Goal: Transaction & Acquisition: Purchase product/service

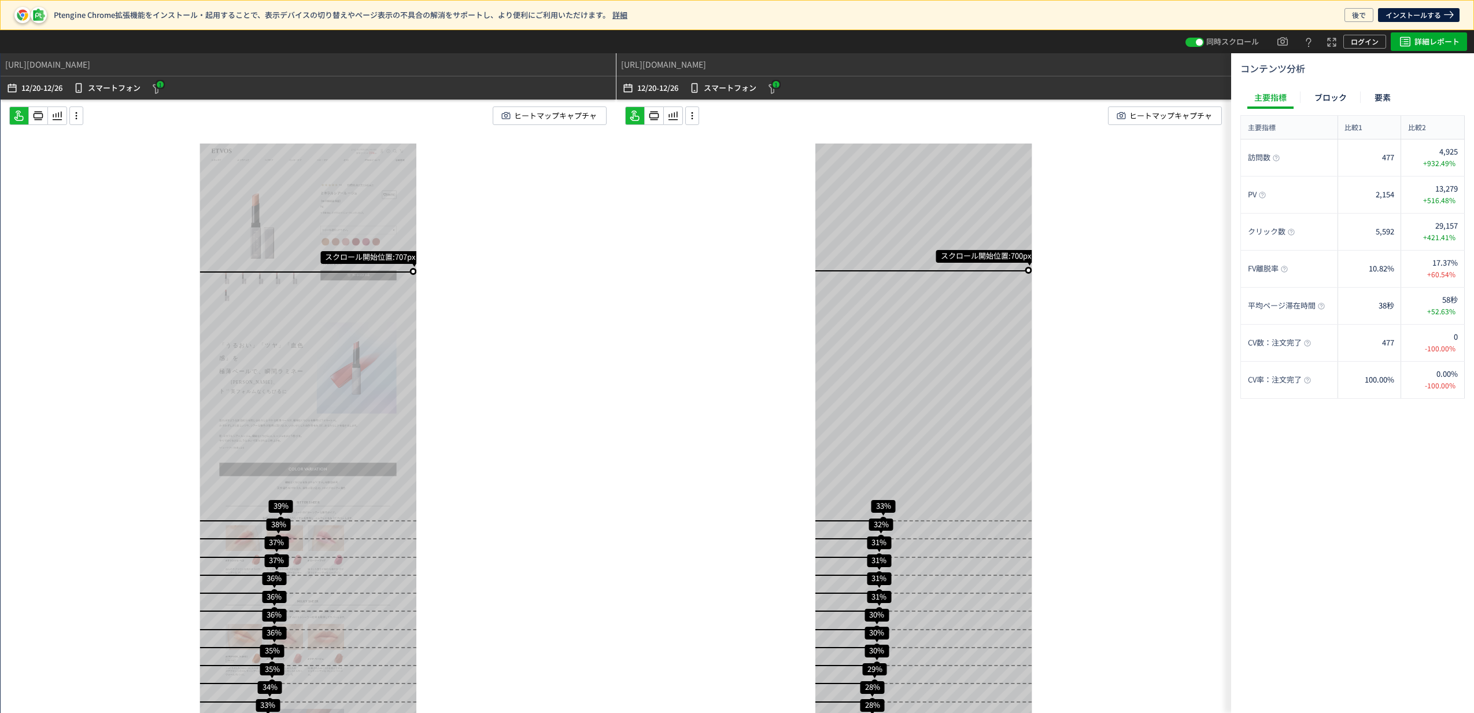
click at [540, 312] on div "スクロール開始位置:707px スクロール到達率 39% スクロール到達率 38% スクロール到達率 37% スクロール到達率 37% スクロール到達率 36…" at bounding box center [308, 428] width 615 height 659
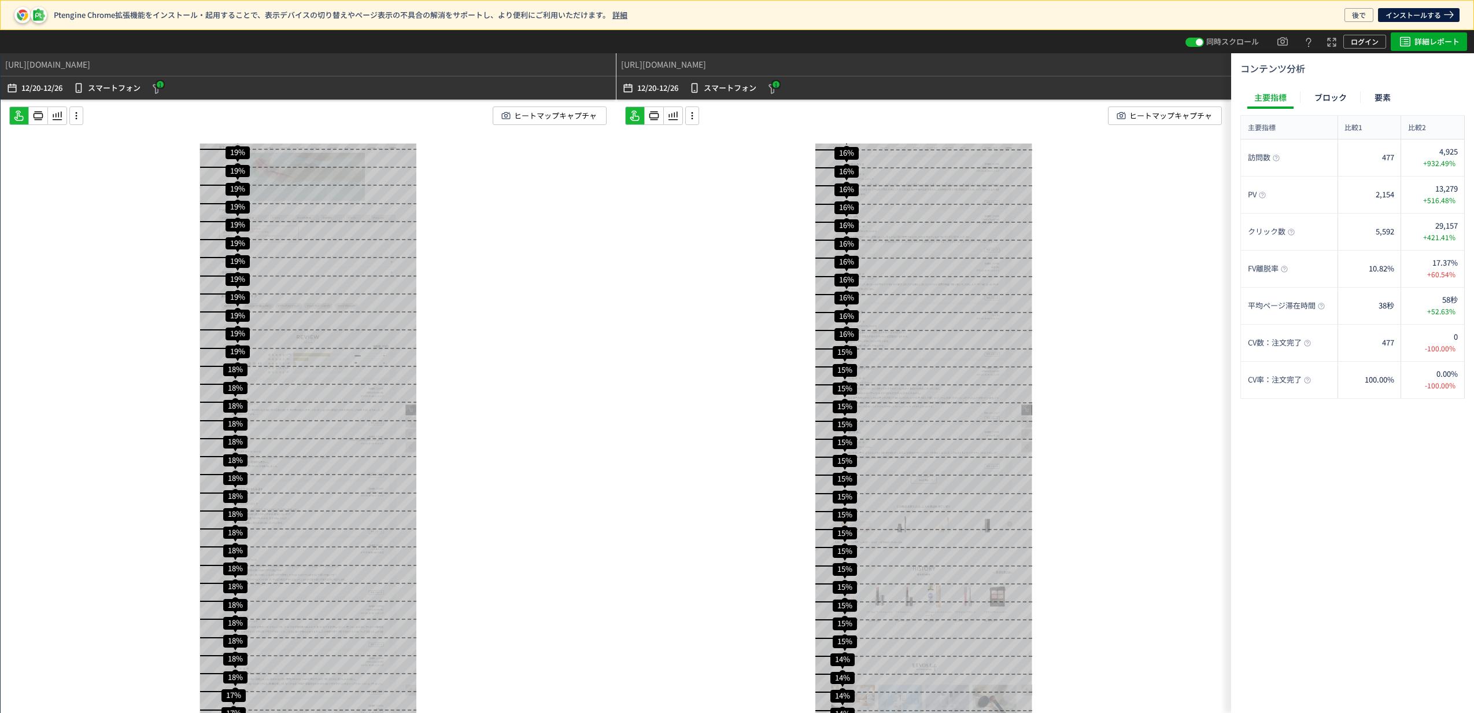
scroll to position [3590, 0]
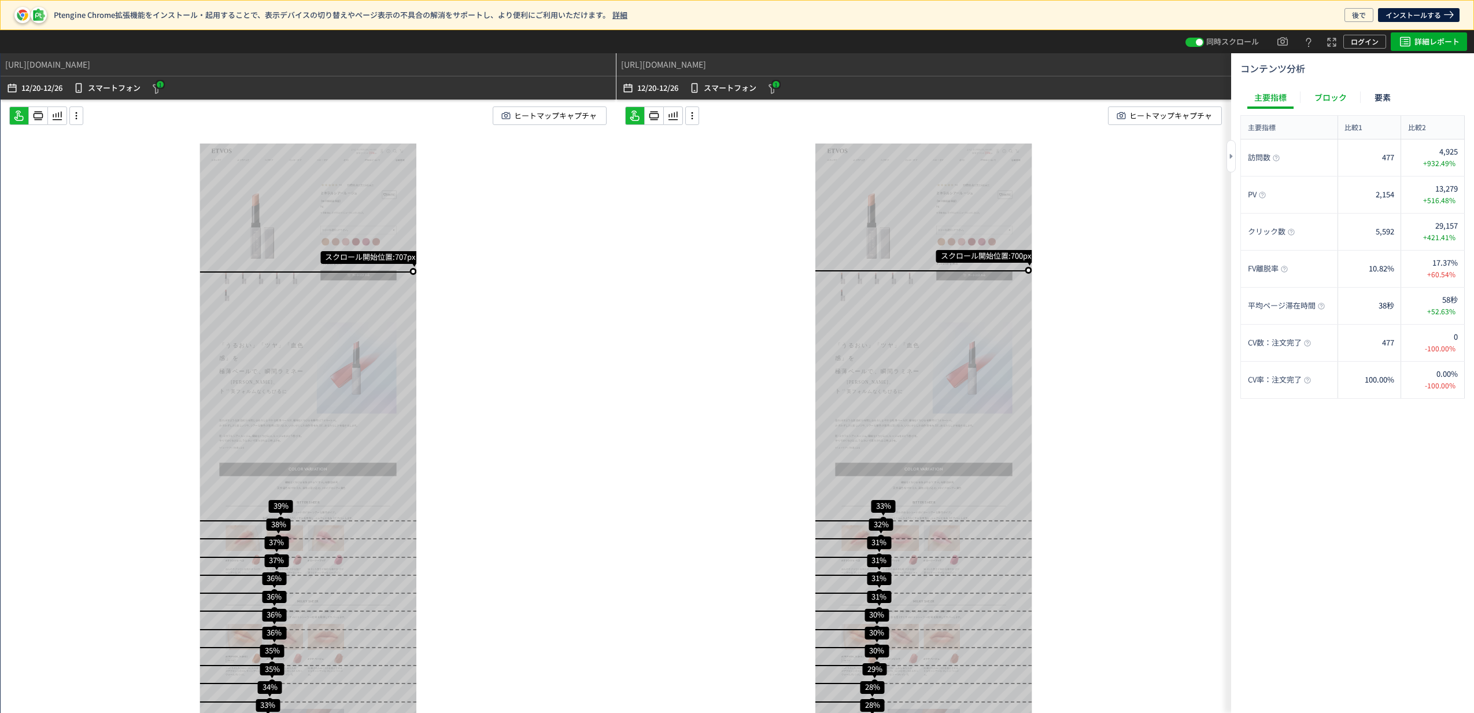
click at [1336, 103] on div "ブロック" at bounding box center [1331, 97] width 46 height 23
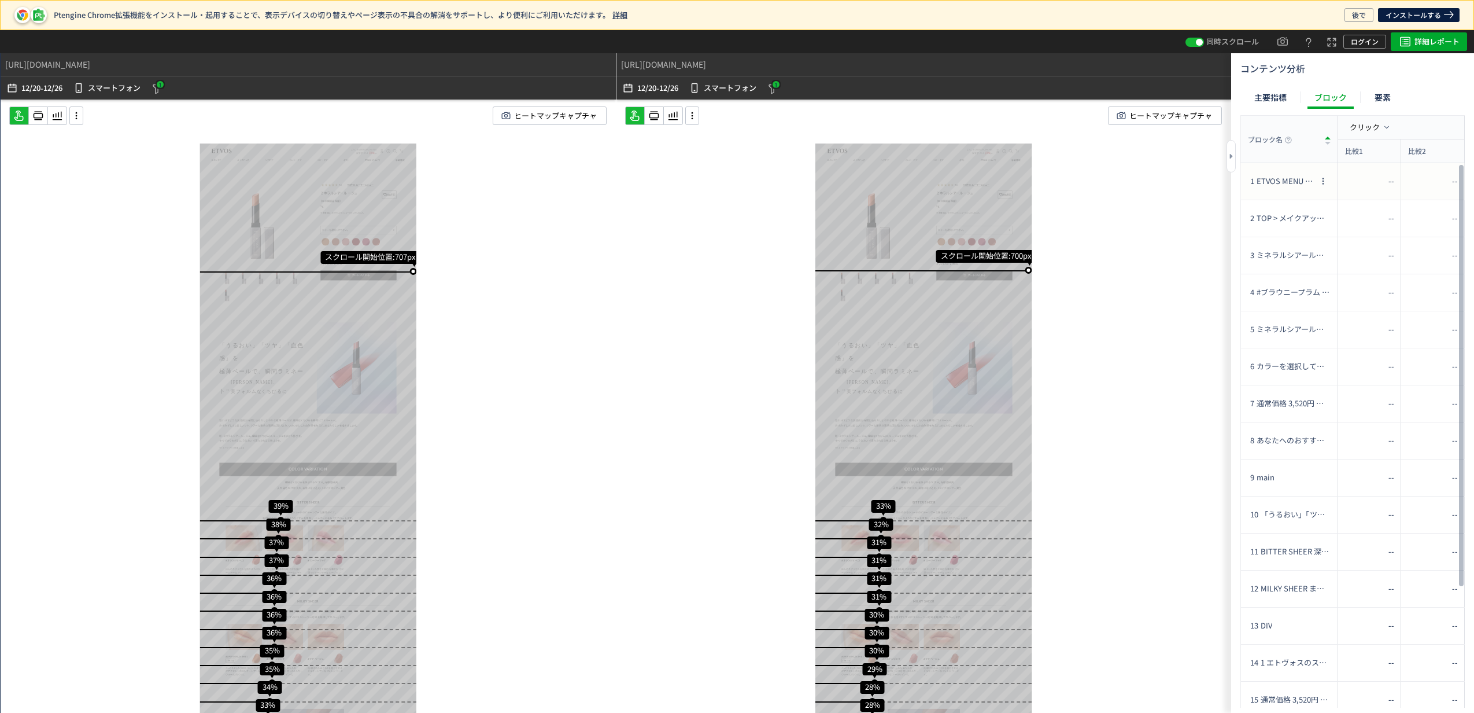
click at [1285, 169] on div "1 ETVOS MENU MENU SEARCH search keyword キーワードから探す よくある検索 下地 美容液 ファンデ お悩みから探す 日焼…" at bounding box center [1282, 181] width 68 height 36
click at [1284, 213] on span "TOP > メイクアップ > ポイントメイクアップ > リップ > ミネラルシアールージュ" at bounding box center [1286, 218] width 59 height 11
click at [1389, 91] on div "要素" at bounding box center [1383, 97] width 30 height 23
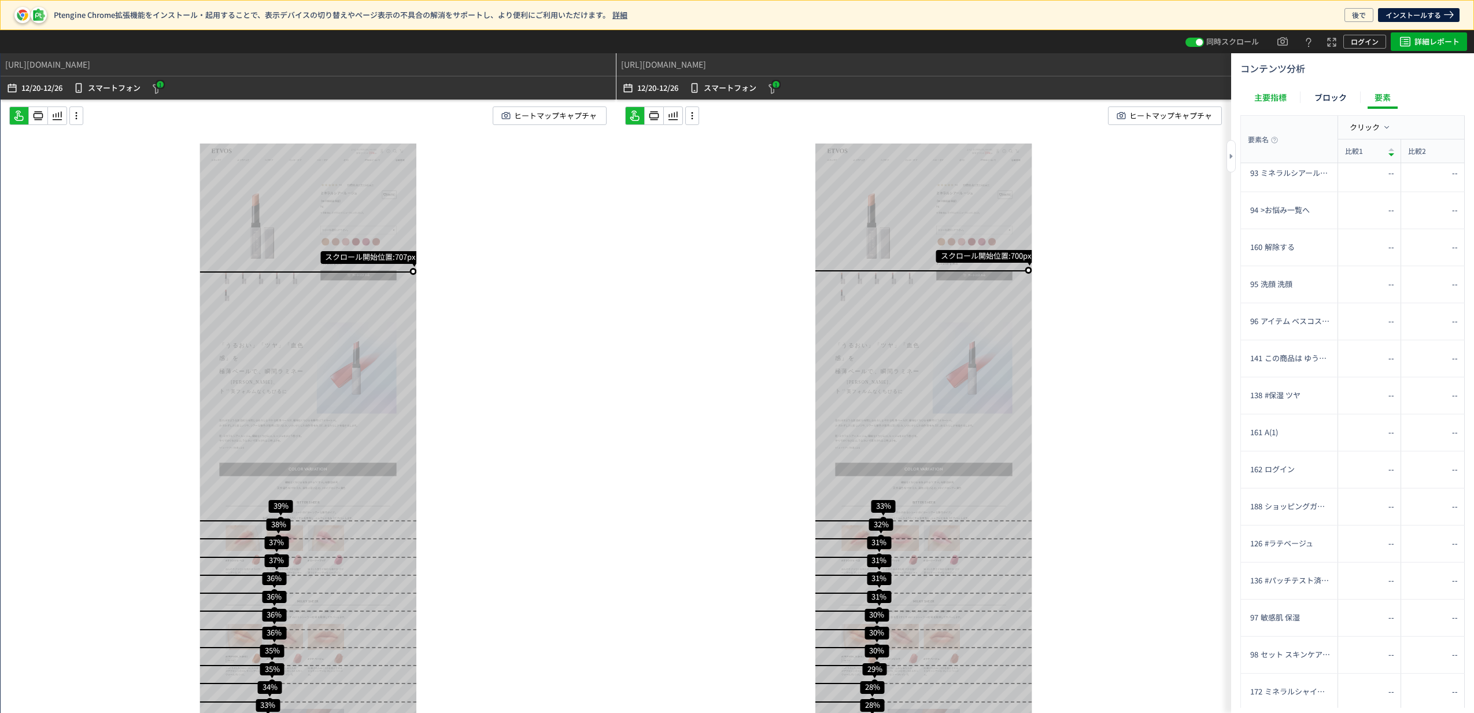
click at [1277, 102] on div "主要指標" at bounding box center [1271, 97] width 46 height 23
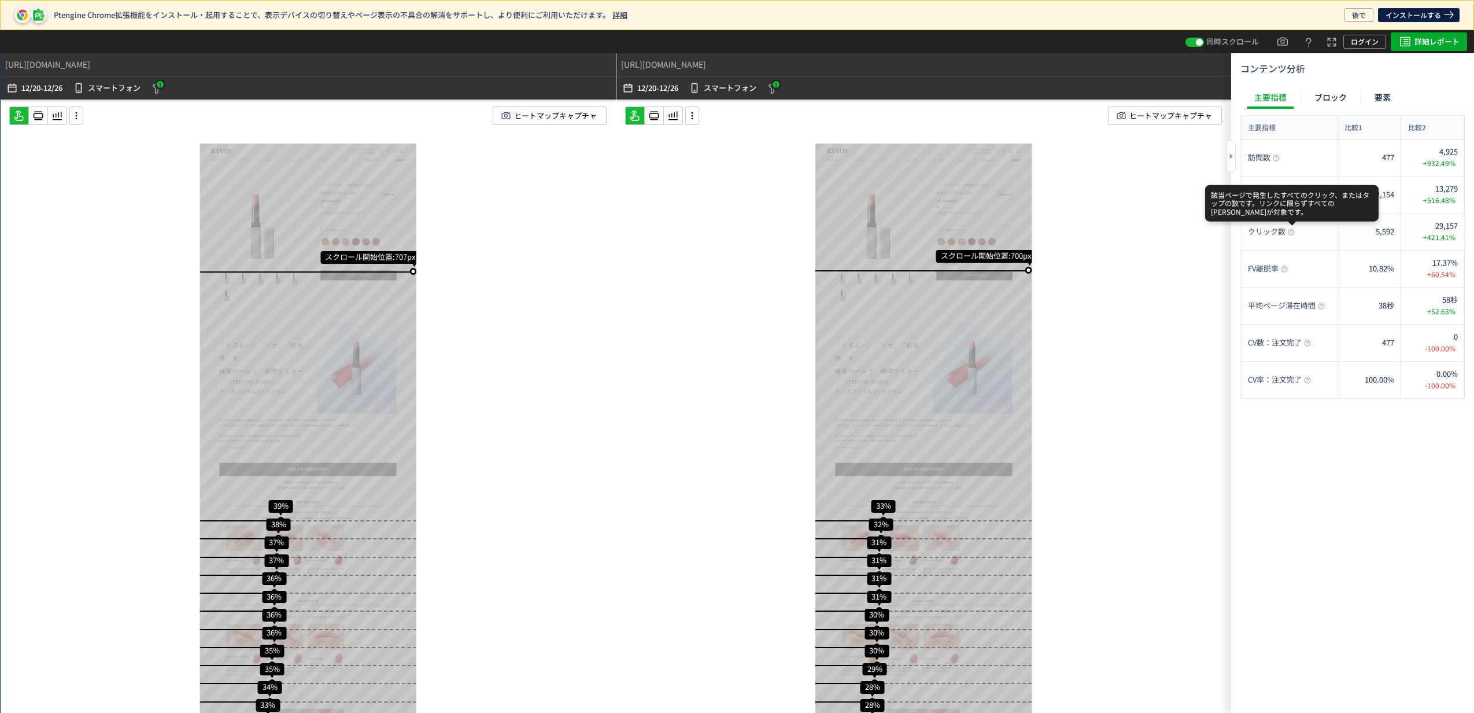
click at [1289, 230] on use at bounding box center [1291, 231] width 6 height 6
click at [654, 113] on use at bounding box center [654, 116] width 10 height 9
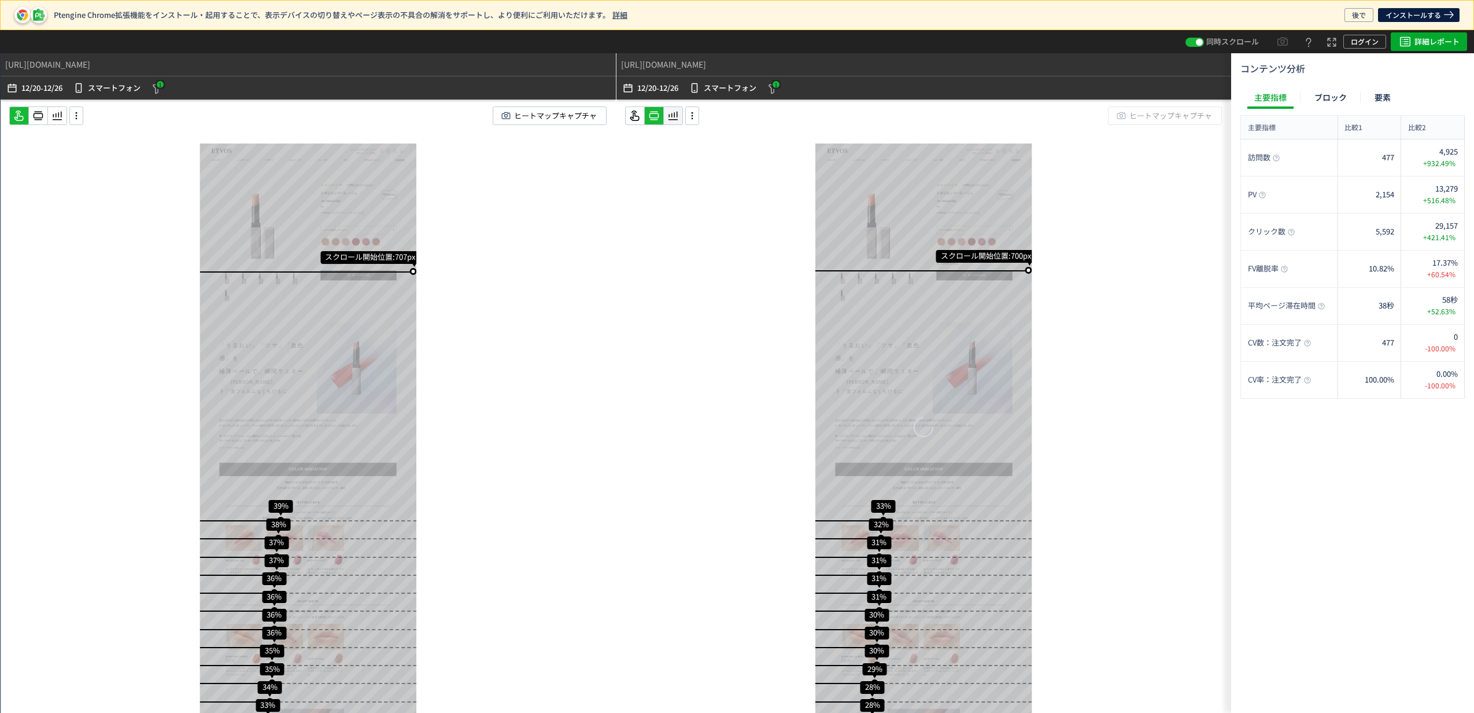
click at [679, 116] on icon at bounding box center [673, 116] width 14 height 14
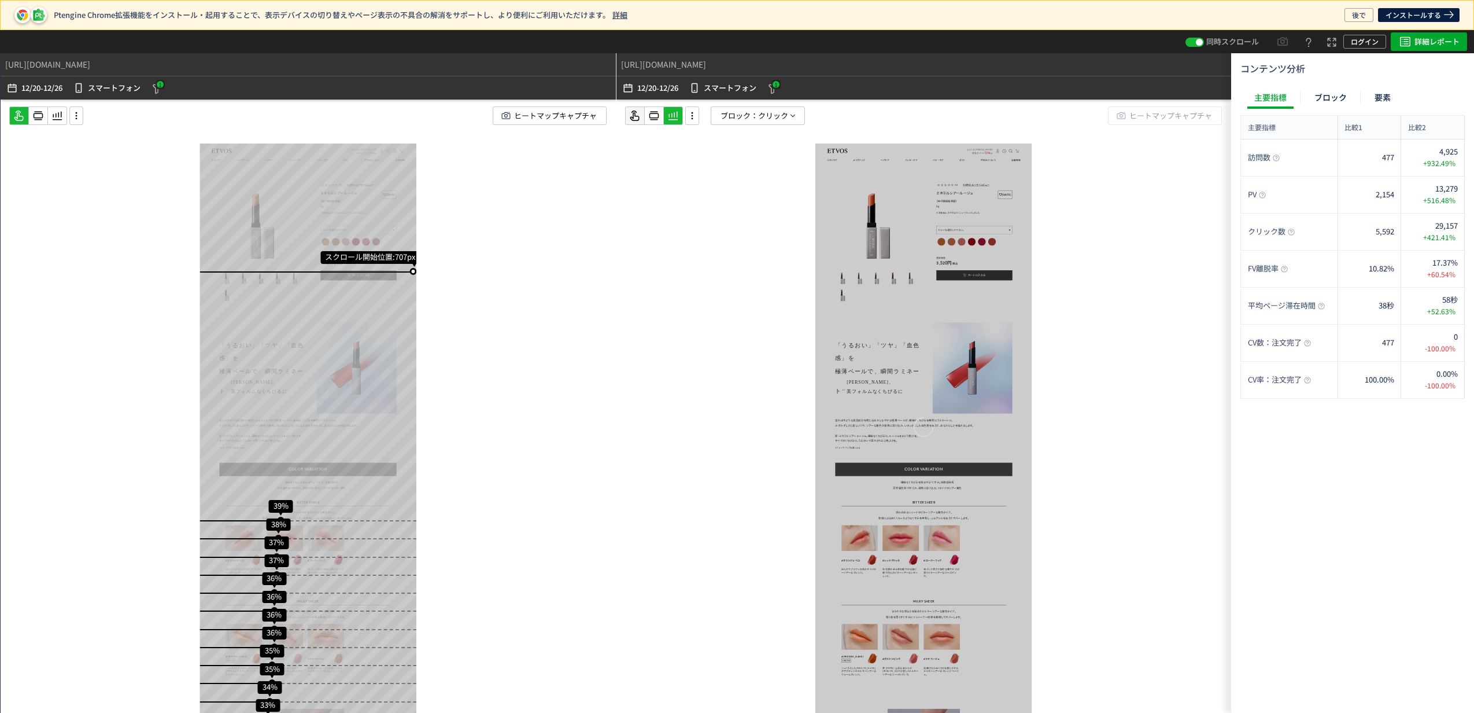
click at [636, 118] on icon at bounding box center [635, 116] width 14 height 14
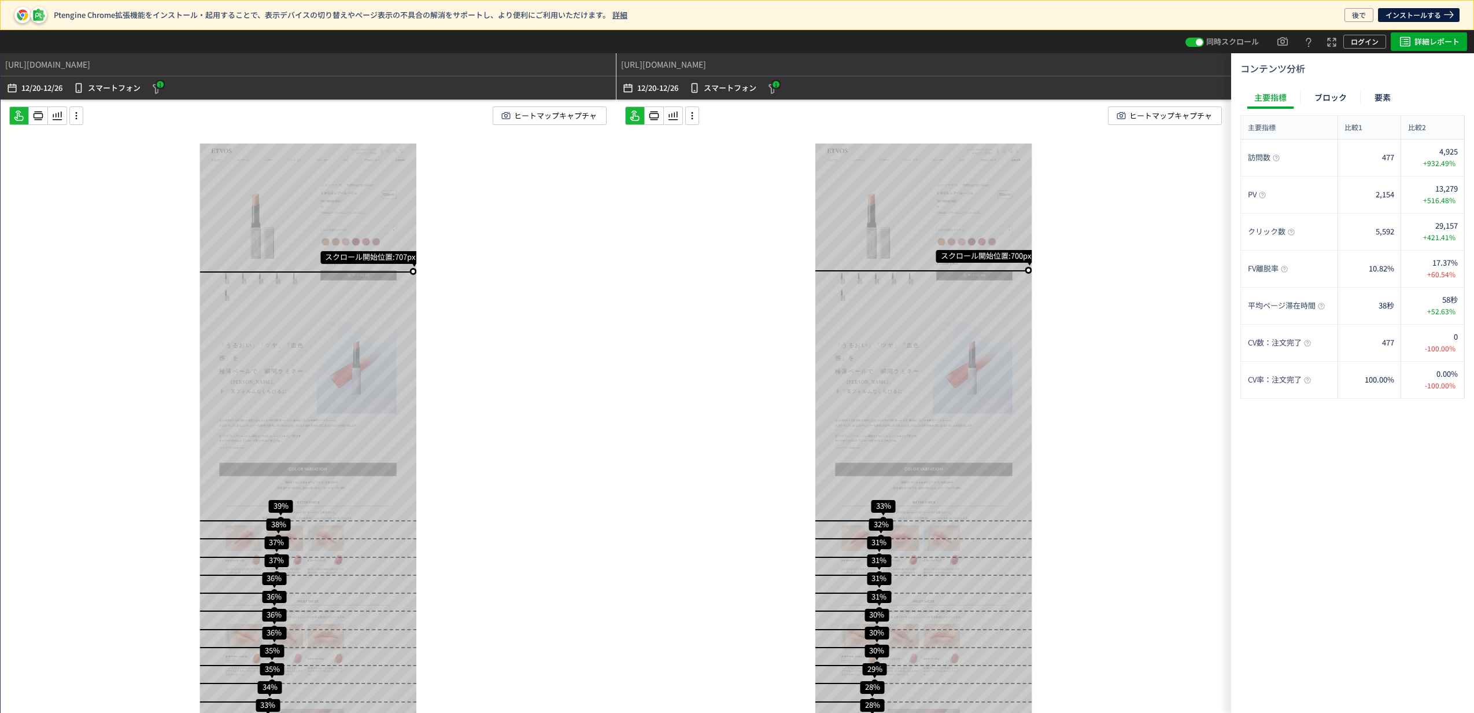
click at [1123, 337] on div "スクロール開始位置:700px スクロール到達率 33% スクロール到達率 32% スクロール到達率 31% スクロール到達率 31% スクロール到達率 31…" at bounding box center [924, 428] width 615 height 659
click at [1131, 307] on div "スクロール開始位置:700px スクロール到達率 33% スクロール到達率 32% スクロール到達率 31% スクロール到達率 31% スクロール到達率 31…" at bounding box center [924, 428] width 615 height 659
click at [660, 235] on div "スクロール開始位置:700px スクロール到達率 33% スクロール到達率 32% スクロール到達率 31% スクロール到達率 31% スクロール到達率 31…" at bounding box center [924, 428] width 615 height 659
click at [662, 256] on div "スクロール開始位置:700px スクロール到達率 33% スクロール到達率 32% スクロール到達率 31% スクロール到達率 31% スクロール到達率 31…" at bounding box center [924, 428] width 615 height 659
click at [1178, 217] on div "スクロール開始位置:700px スクロール到達率 33% スクロール到達率 32% スクロール到達率 31% スクロール到達率 31% スクロール到達率 31…" at bounding box center [924, 428] width 615 height 659
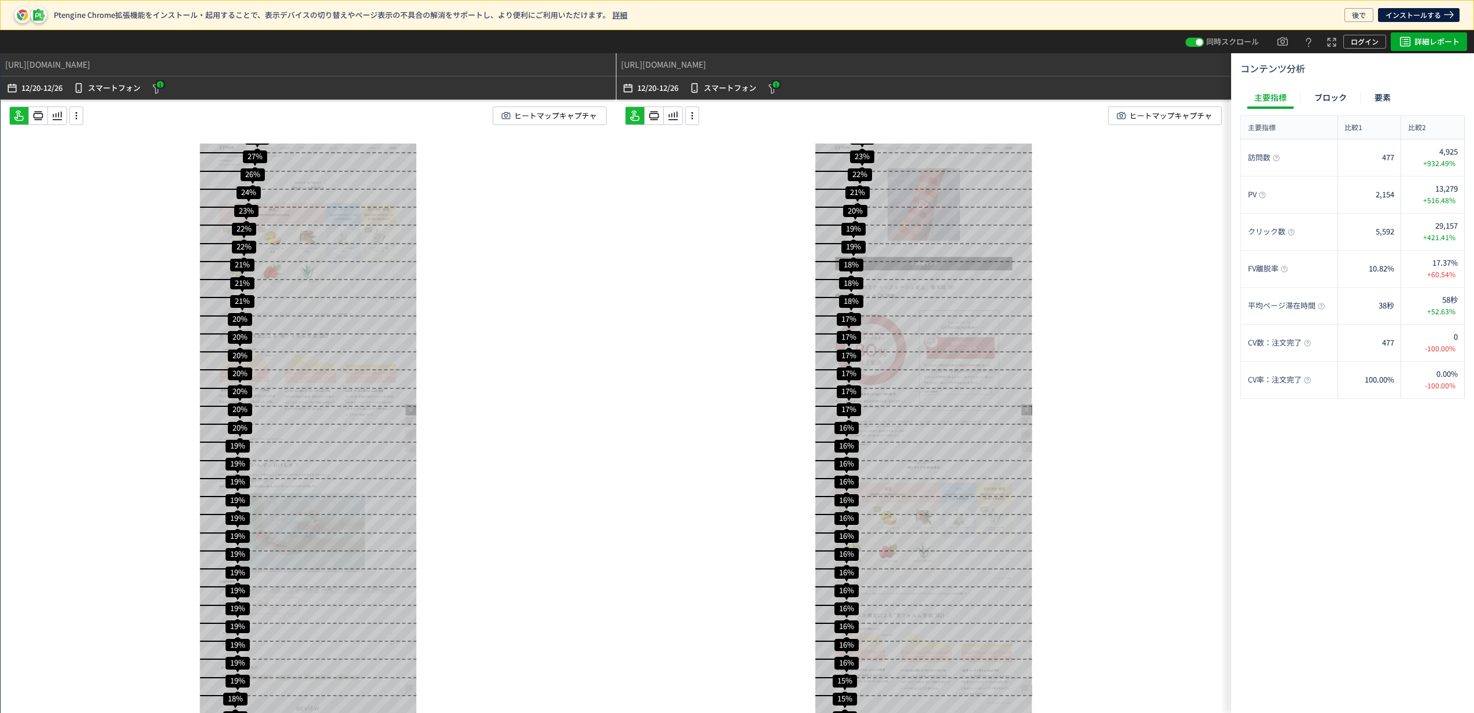
scroll to position [537, 0]
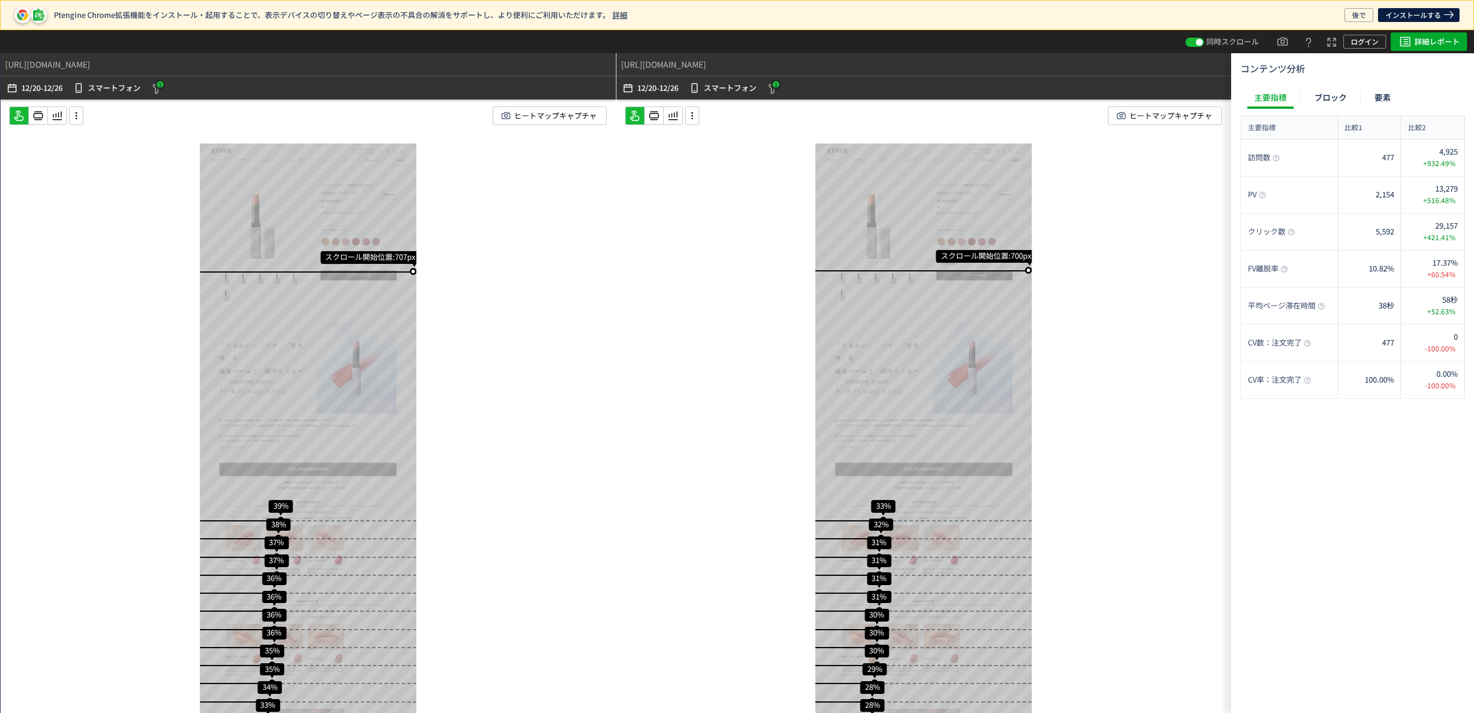
click at [965, 43] on div "同時スクロール ログイン 詳細レポート" at bounding box center [737, 41] width 1474 height 23
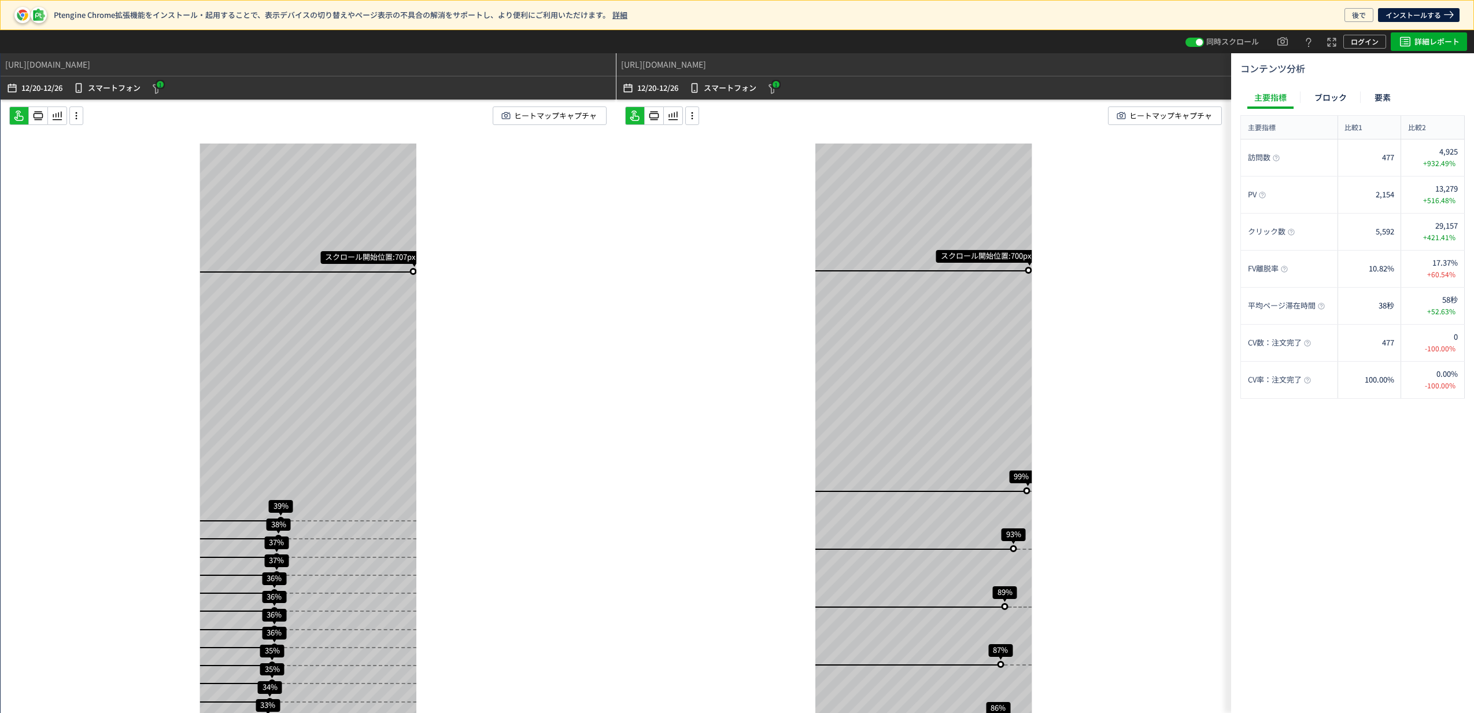
click at [507, 244] on div "スクロール開始位置:707px スクロール到達率 39% スクロール到達率 38% スクロール到達率 37% スクロール到達率 37% スクロール到達率 36…" at bounding box center [308, 428] width 615 height 659
click at [512, 237] on div "スクロール開始位置:707px スクロール到達率 39% スクロール到達率 38% スクロール到達率 37% スクロール到達率 37% スクロール到達率 36…" at bounding box center [308, 428] width 615 height 659
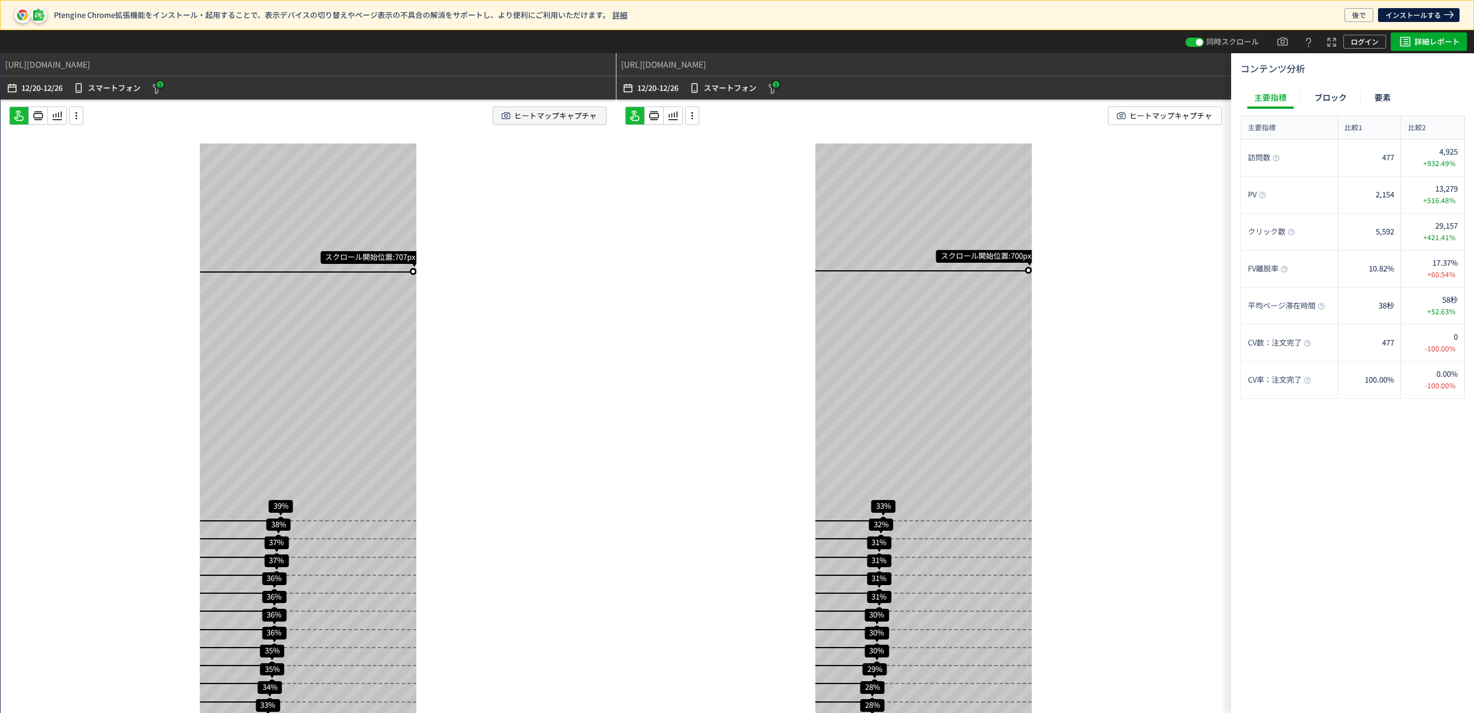
click at [533, 119] on span "ヒートマップキャプチャ" at bounding box center [555, 115] width 83 height 17
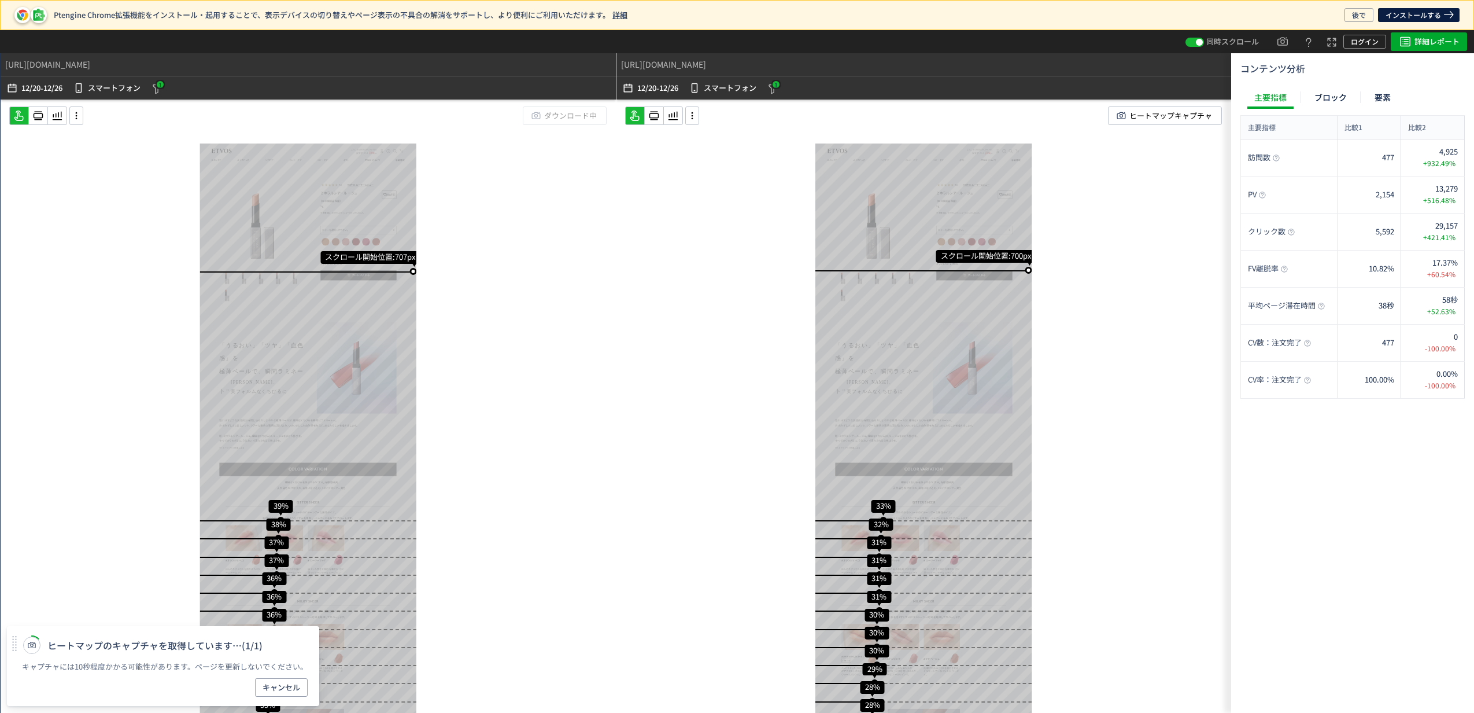
click at [568, 341] on div "スクロール開始位置:707px スクロール到達率 39% スクロール到達率 38% スクロール到達率 37% スクロール到達率 37% スクロール到達率 36…" at bounding box center [308, 428] width 615 height 659
click at [679, 512] on div "スクロール開始位置:700px スクロール到達率 33% スクロール到達率 32% スクロール到達率 31% スクロール到達率 31% スクロール到達率 31…" at bounding box center [924, 428] width 615 height 659
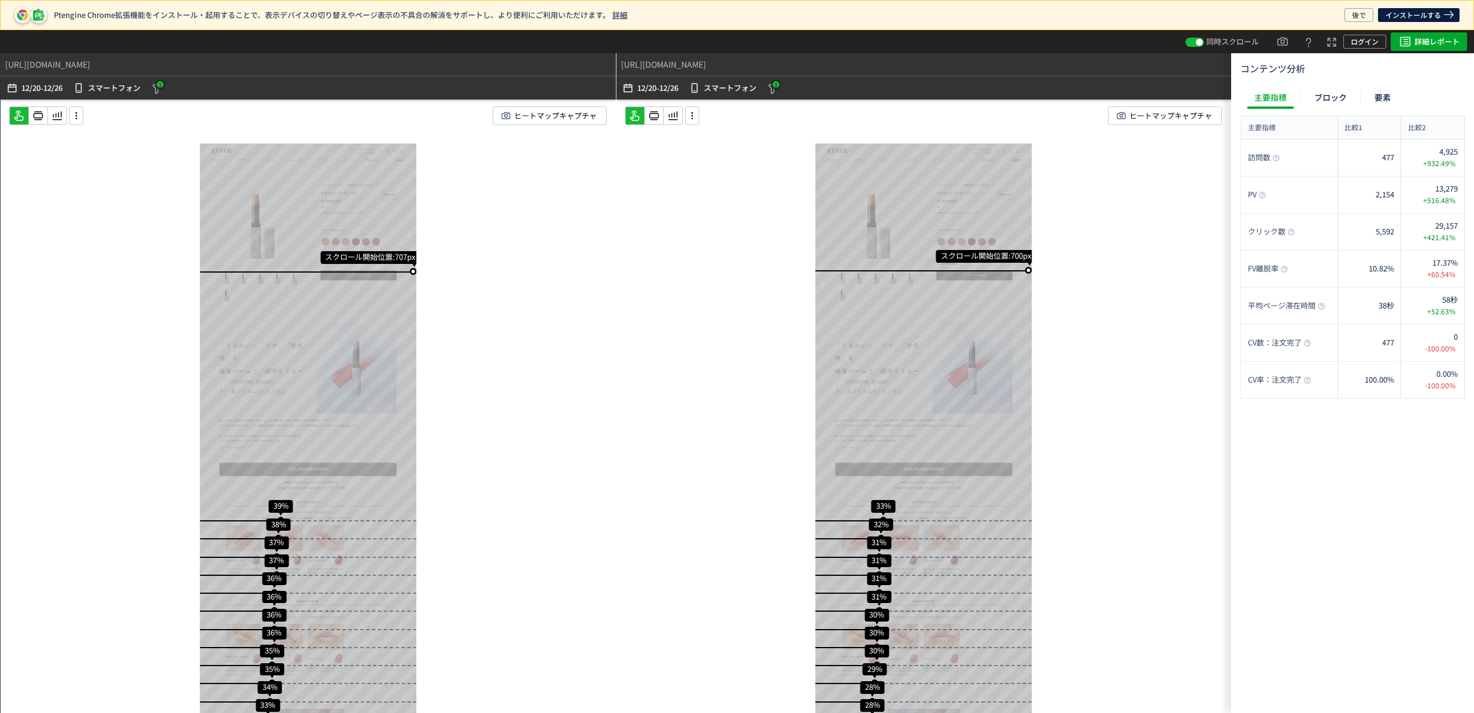
click at [667, 244] on div "スクロール開始位置:700px スクロール到達率 33% スクロール到達率 32% スクロール到達率 31% スクロール到達率 31% スクロール到達率 31…" at bounding box center [924, 428] width 615 height 659
click at [637, 88] on p "12/20" at bounding box center [646, 87] width 19 height 23
click at [24, 88] on p "12/20" at bounding box center [30, 87] width 19 height 23
click at [28, 88] on p "12/20" at bounding box center [30, 87] width 19 height 23
click at [584, 237] on div "スクロール開始位置:707px スクロール到達率 39% スクロール到達率 38% スクロール到達率 37% スクロール到達率 37% スクロール到達率 36…" at bounding box center [308, 428] width 615 height 659
